Goal: Check status: Check status

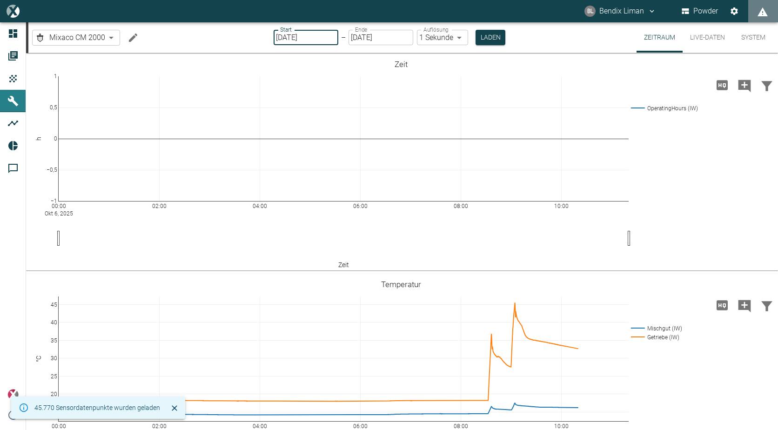
click at [309, 36] on input "[DATE]" at bounding box center [305, 37] width 65 height 15
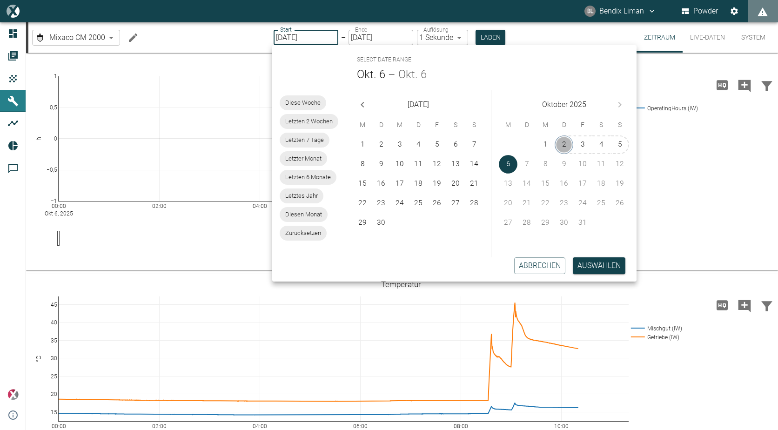
click at [564, 146] on button "2" at bounding box center [563, 144] width 19 height 19
type input "[DATE]"
type input "2min"
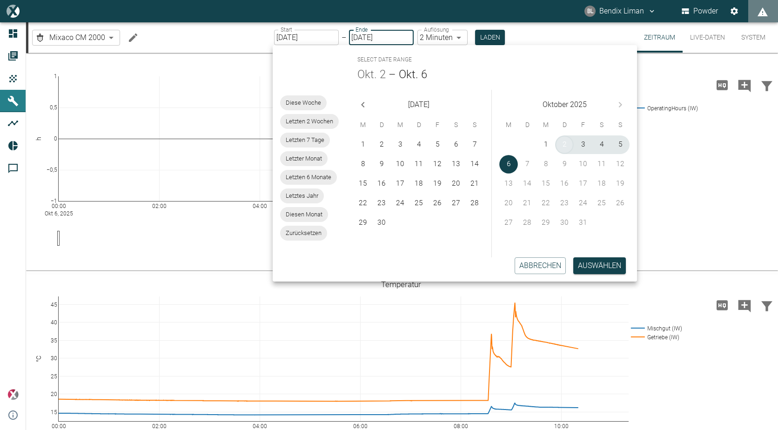
click at [566, 145] on button "2" at bounding box center [564, 144] width 19 height 19
type input "[DATE]"
type input "1sec"
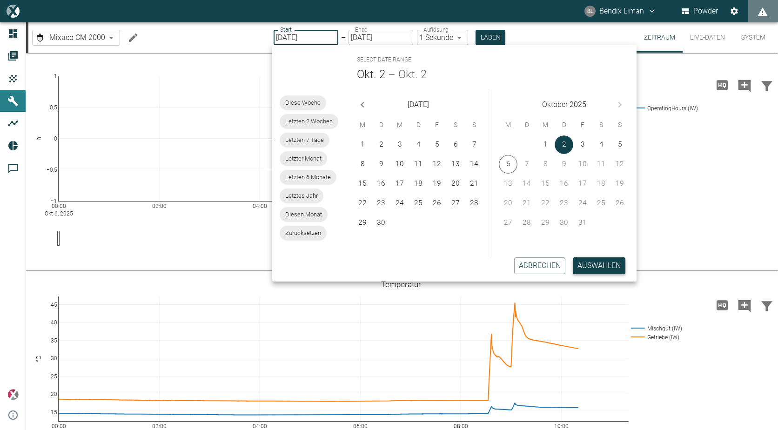
click at [604, 260] on button "Auswählen" at bounding box center [599, 265] width 53 height 17
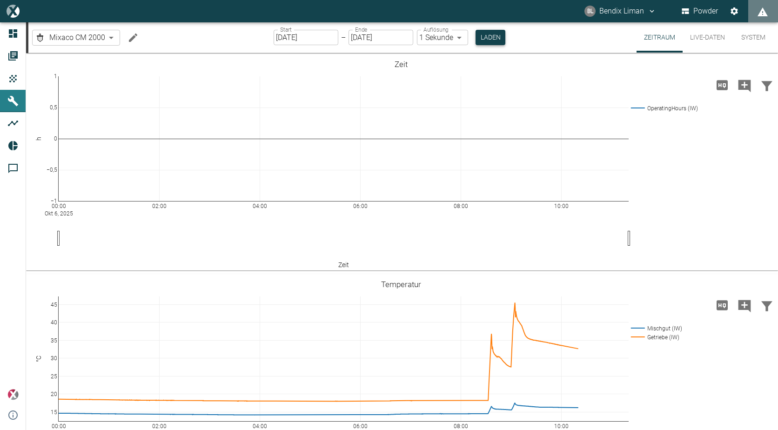
click at [490, 35] on button "Laden" at bounding box center [490, 37] width 30 height 15
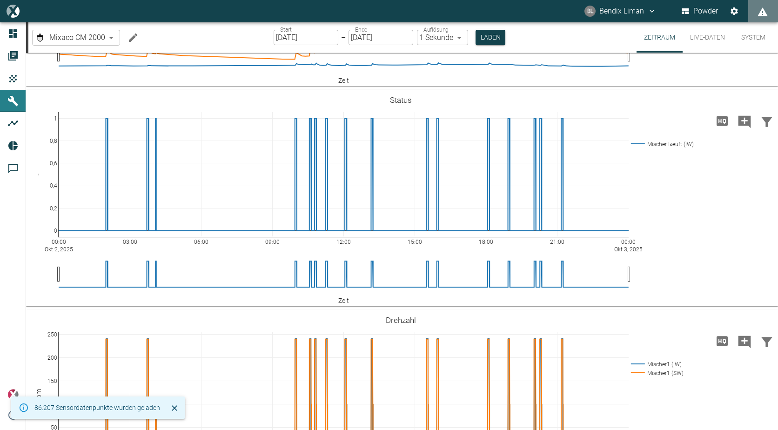
scroll to position [372, 0]
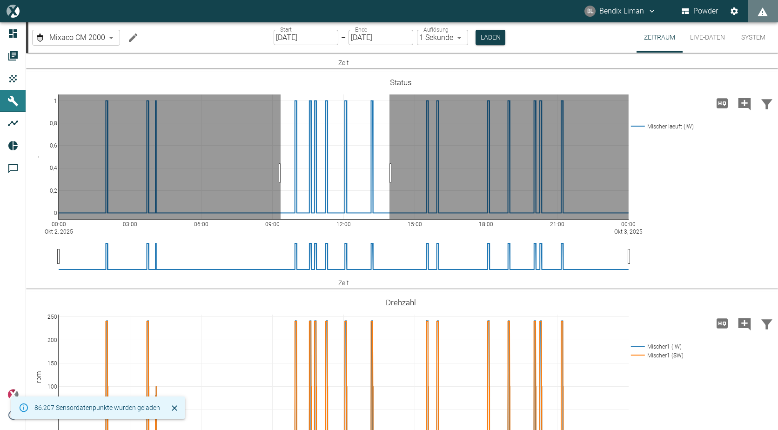
drag, startPoint x: 280, startPoint y: 223, endPoint x: 392, endPoint y: 220, distance: 111.2
